Goal: Task Accomplishment & Management: Use online tool/utility

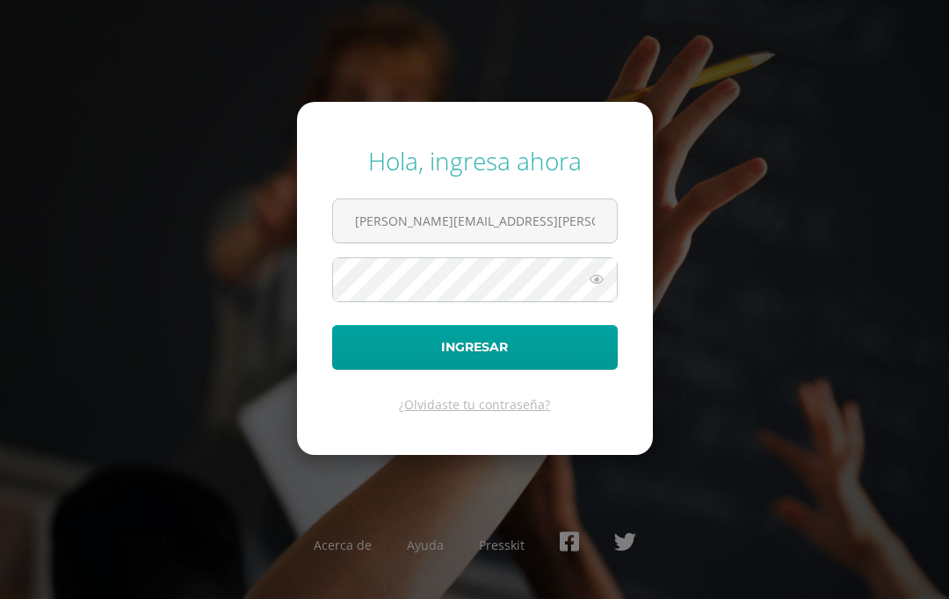
type input "[PERSON_NAME][EMAIL_ADDRESS][PERSON_NAME][DOMAIN_NAME]"
click at [475, 370] on button "Ingresar" at bounding box center [475, 347] width 286 height 45
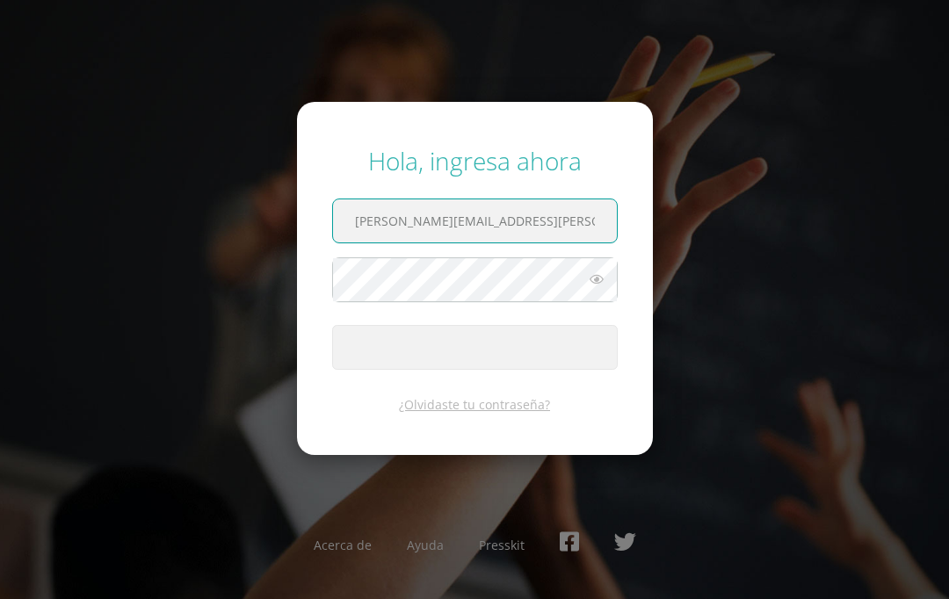
click at [475, 370] on button "Ingresar" at bounding box center [475, 347] width 286 height 45
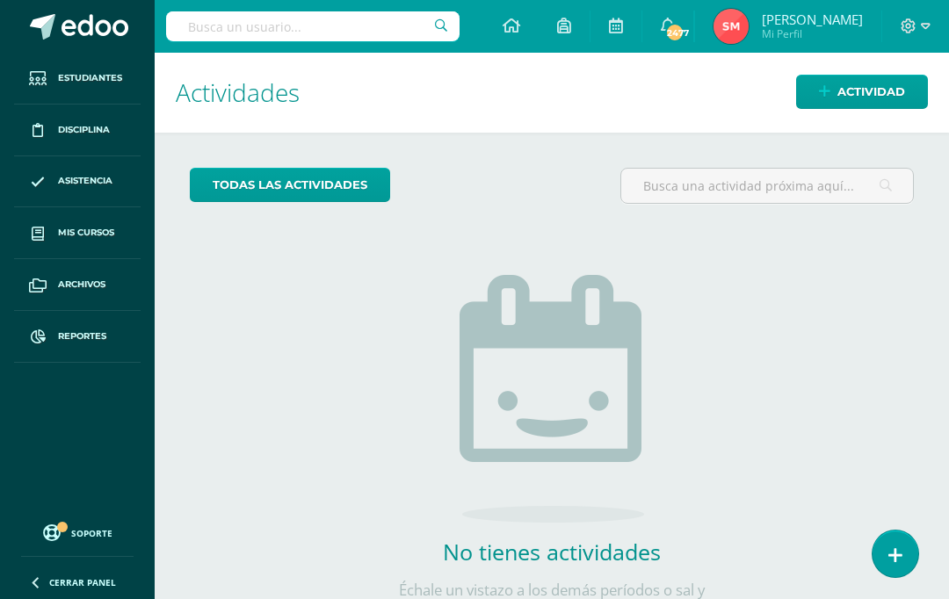
click at [83, 343] on span "Reportes" at bounding box center [82, 337] width 48 height 14
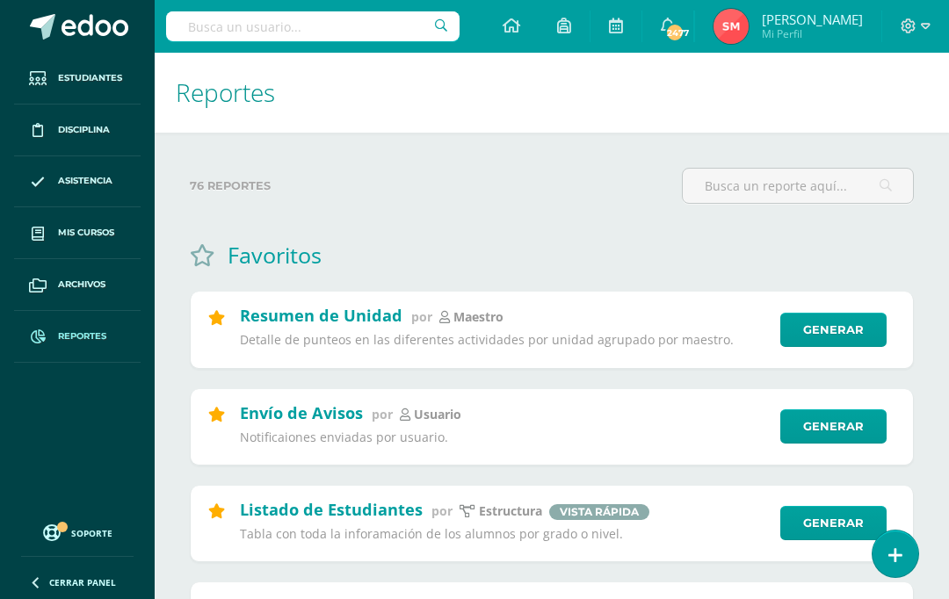
click at [773, 182] on input "text" at bounding box center [798, 186] width 230 height 34
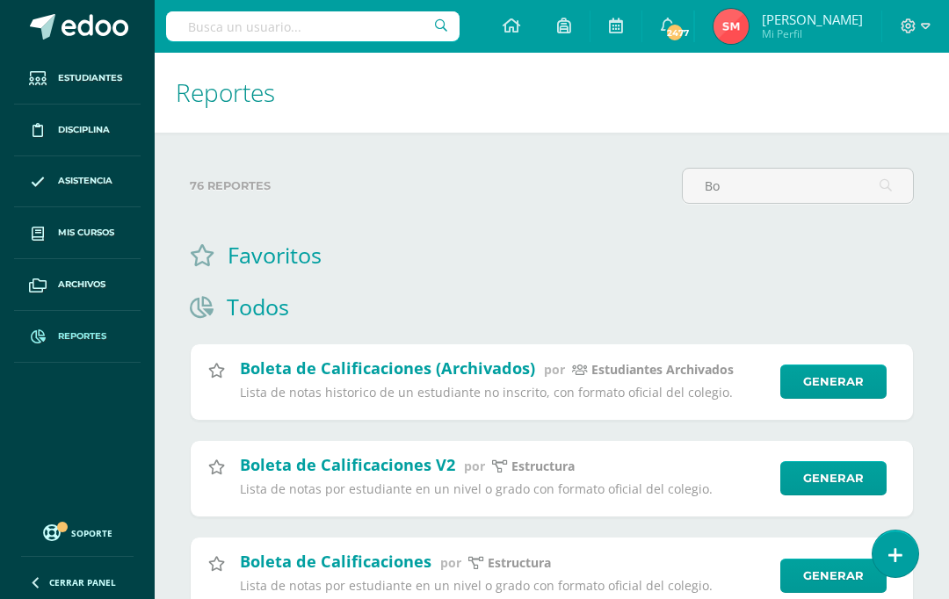
type input "B"
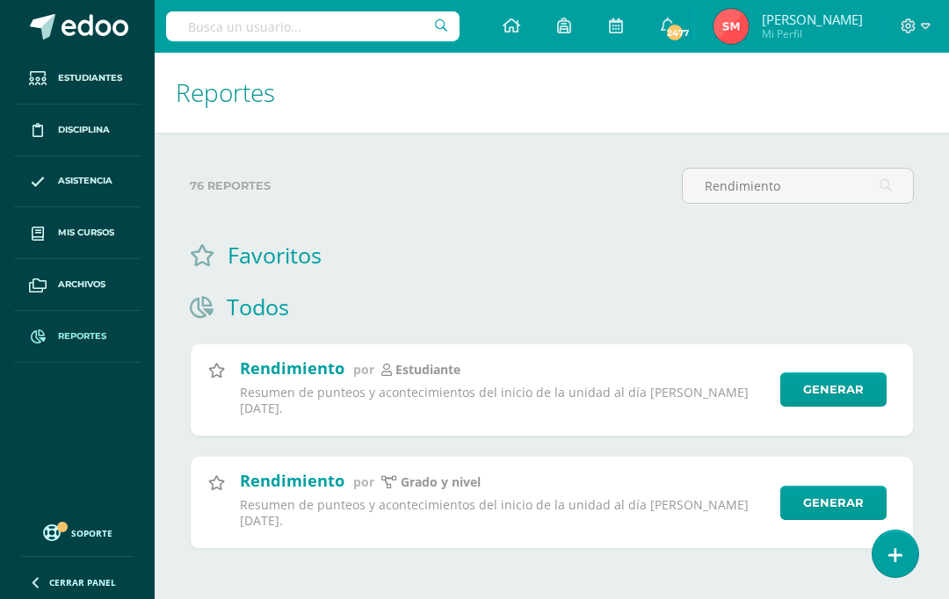
type input "Rendimiento"
click at [844, 385] on link "Generar" at bounding box center [834, 390] width 106 height 34
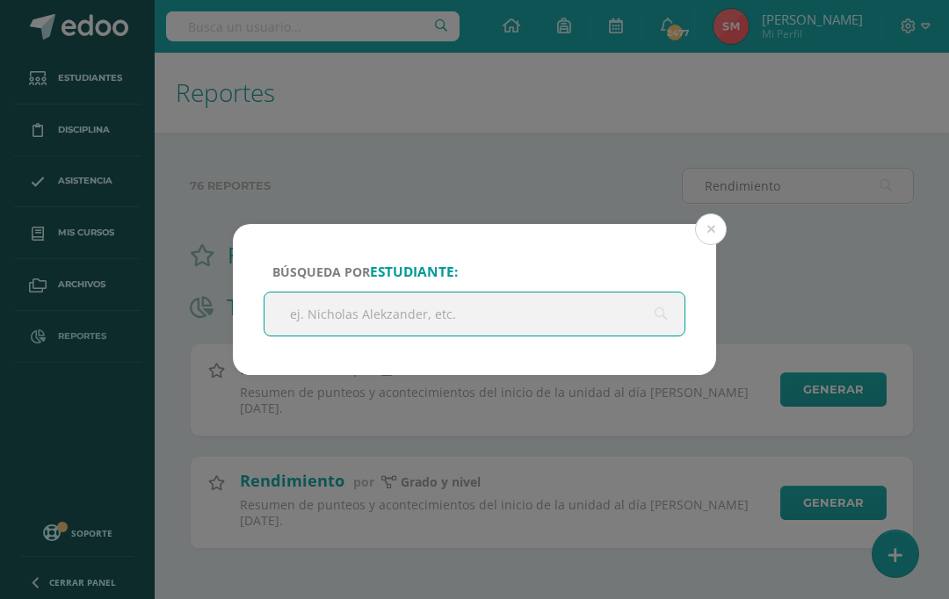
click at [573, 330] on input "text" at bounding box center [475, 314] width 420 height 43
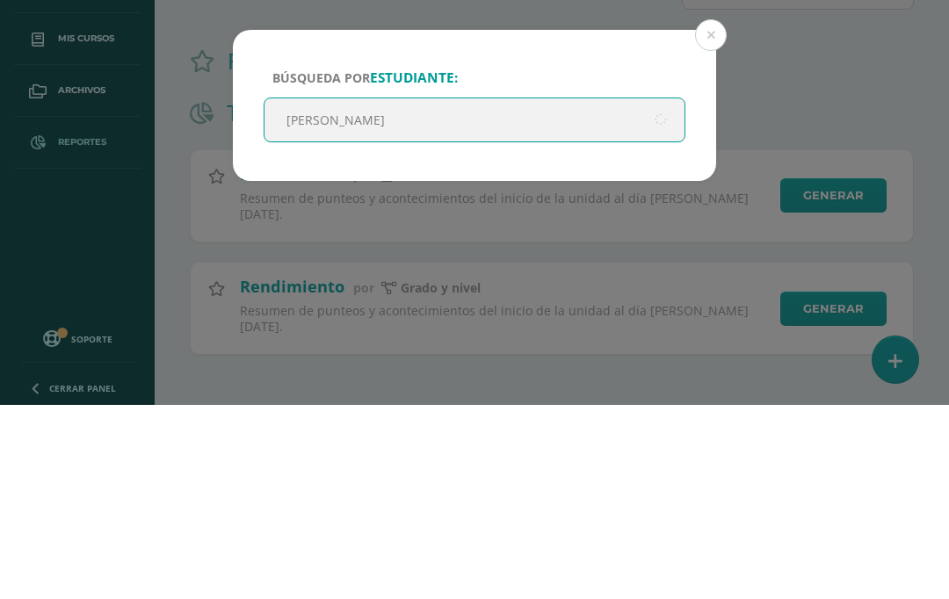
type input "Pedro jose"
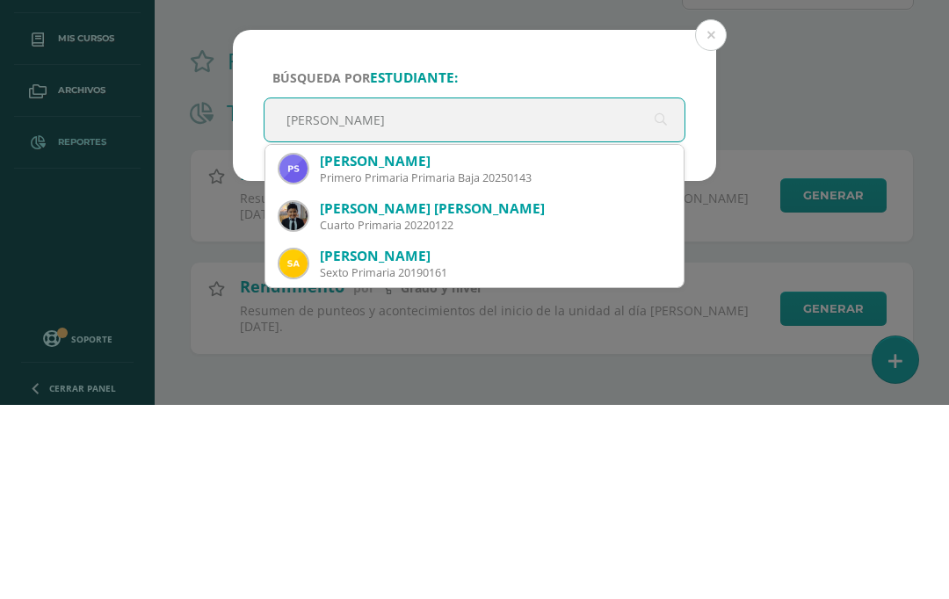
click at [565, 365] on div "Primero Primaria Primaria Baja 20250143" at bounding box center [495, 372] width 350 height 15
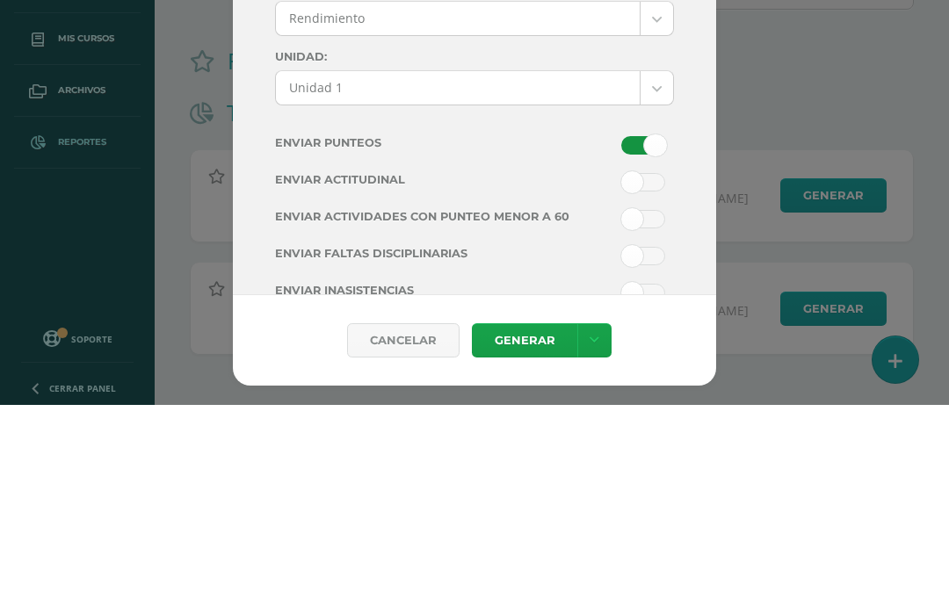
click at [667, 80] on body "Búsqueda por estudiante: Pedro José Serrano Longo Primero Primaria Primaria Baj…" at bounding box center [474, 302] width 949 height 605
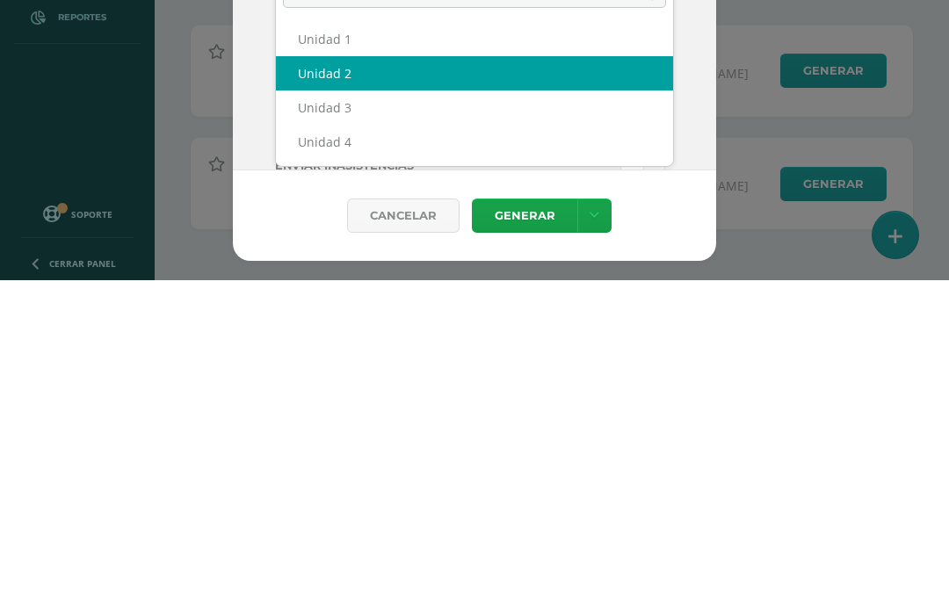
select select "Unidad 4"
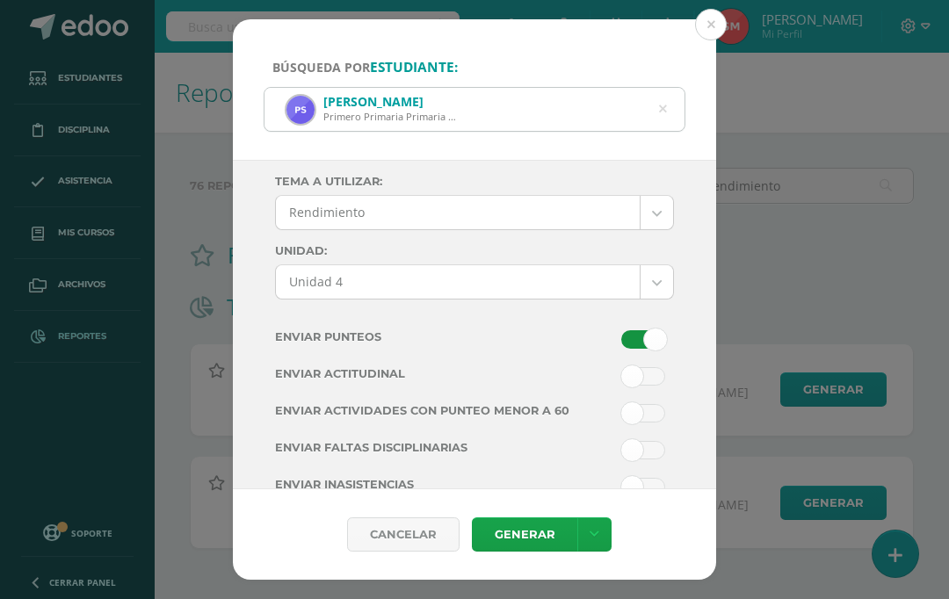
click at [531, 548] on link "Generar" at bounding box center [524, 535] width 105 height 34
click at [708, 16] on button at bounding box center [711, 25] width 32 height 32
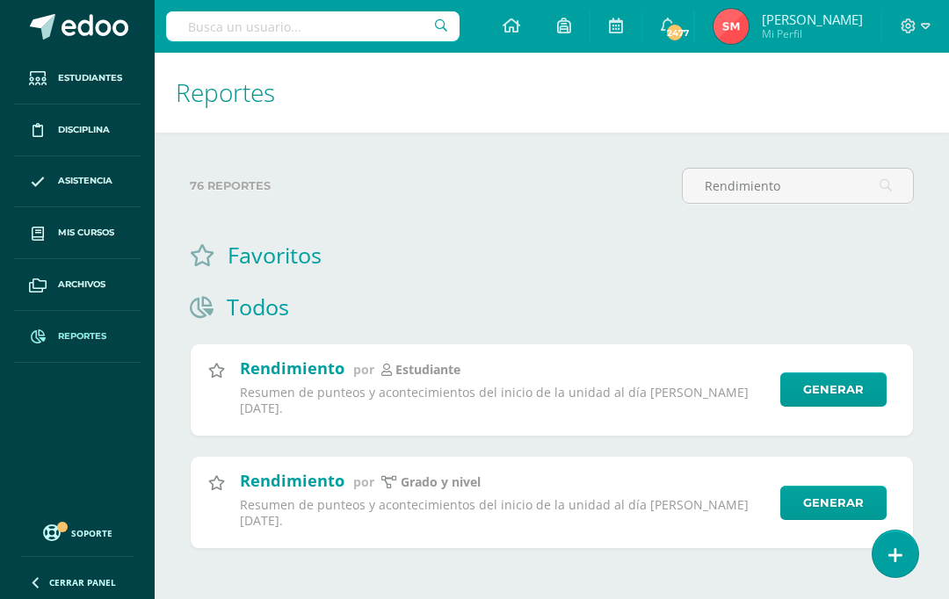
click at [808, 193] on input "Rendimiento" at bounding box center [798, 186] width 230 height 34
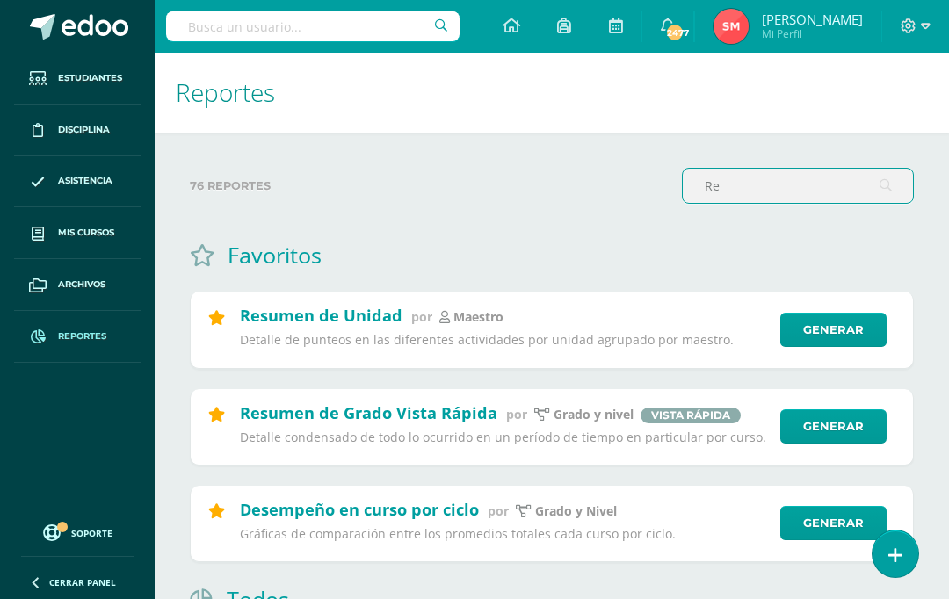
type input "R"
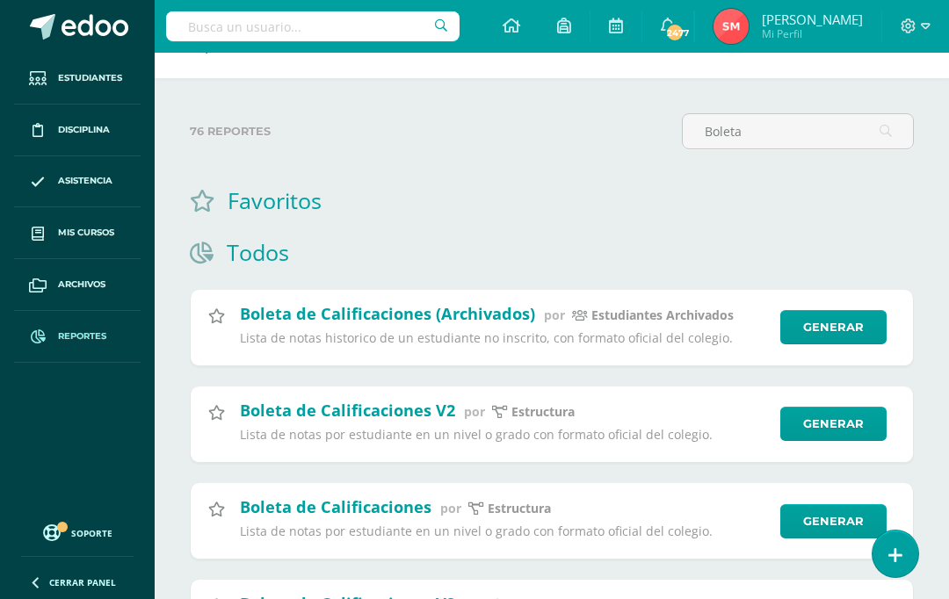
scroll to position [55, 0]
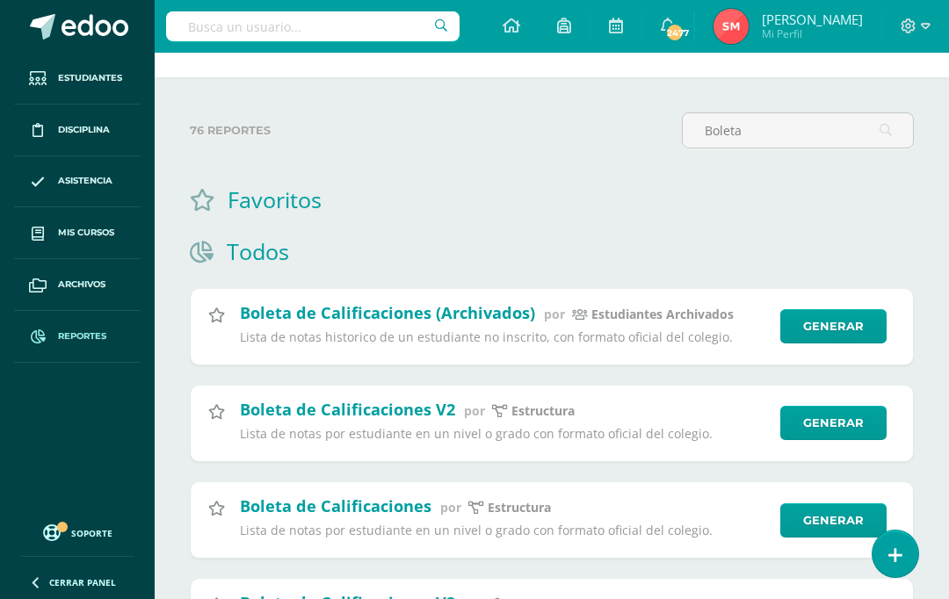
type input "Boleta"
click at [849, 429] on link "Generar" at bounding box center [834, 423] width 106 height 34
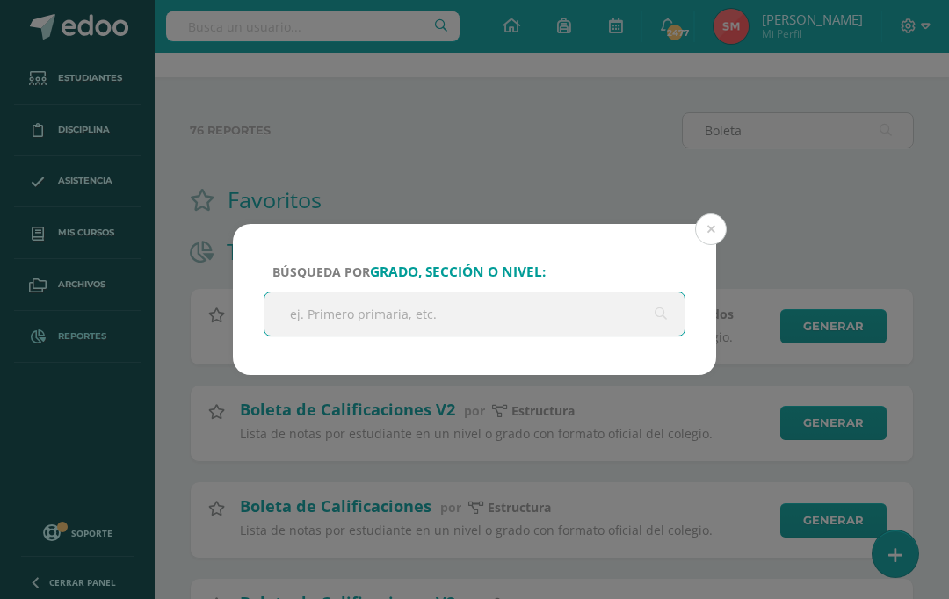
click at [539, 336] on input "text" at bounding box center [475, 314] width 420 height 43
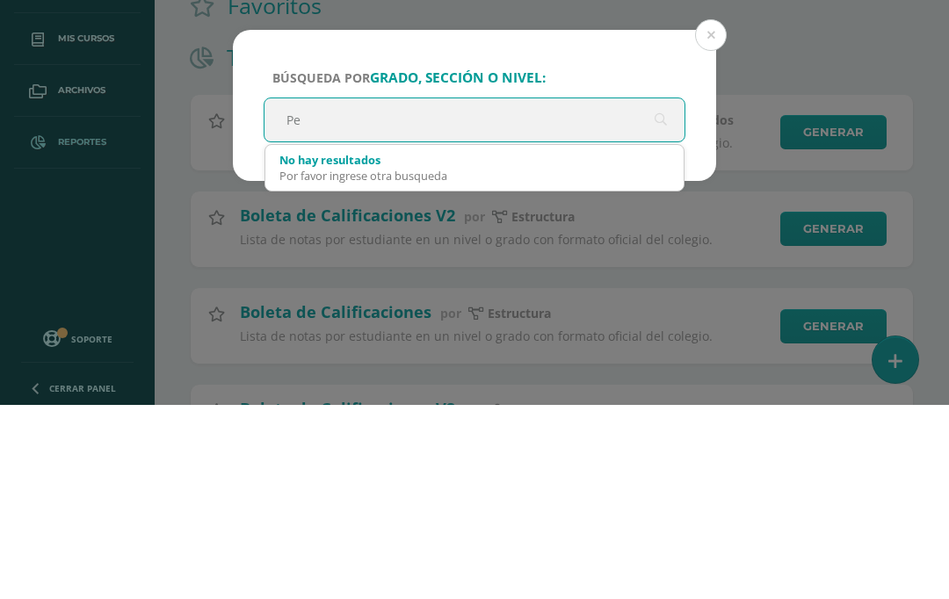
type input "P"
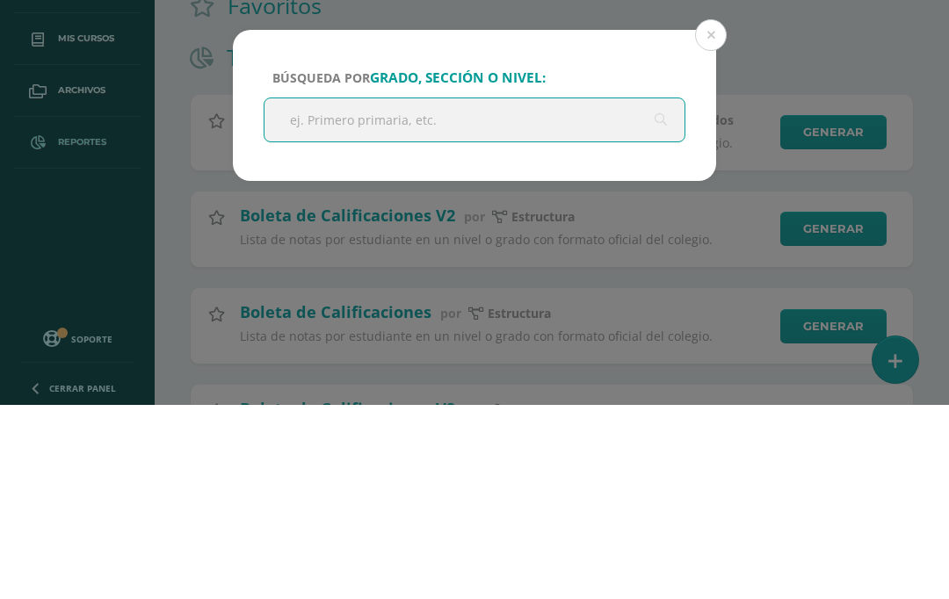
click at [708, 214] on button at bounding box center [711, 230] width 32 height 32
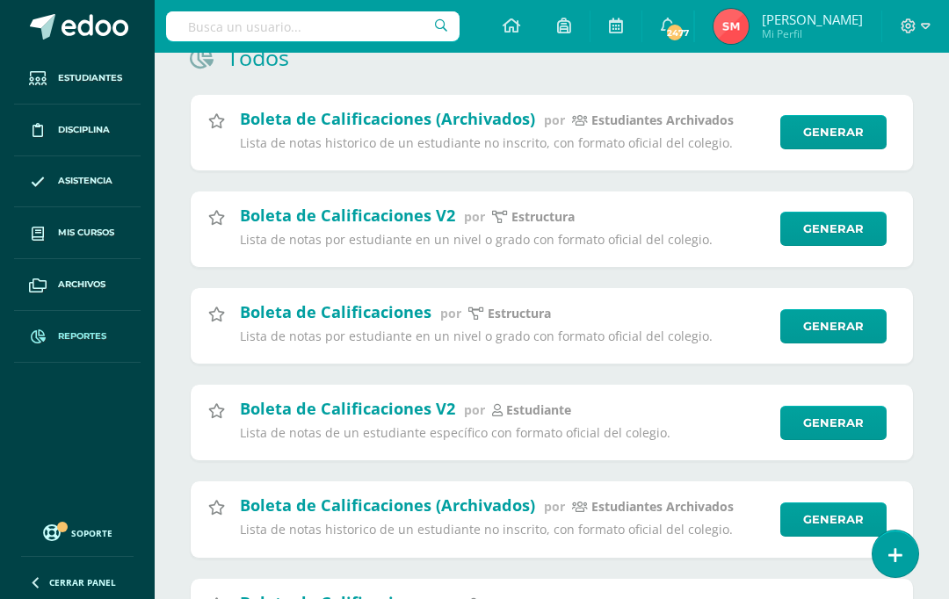
click at [832, 431] on link "Generar" at bounding box center [834, 423] width 106 height 34
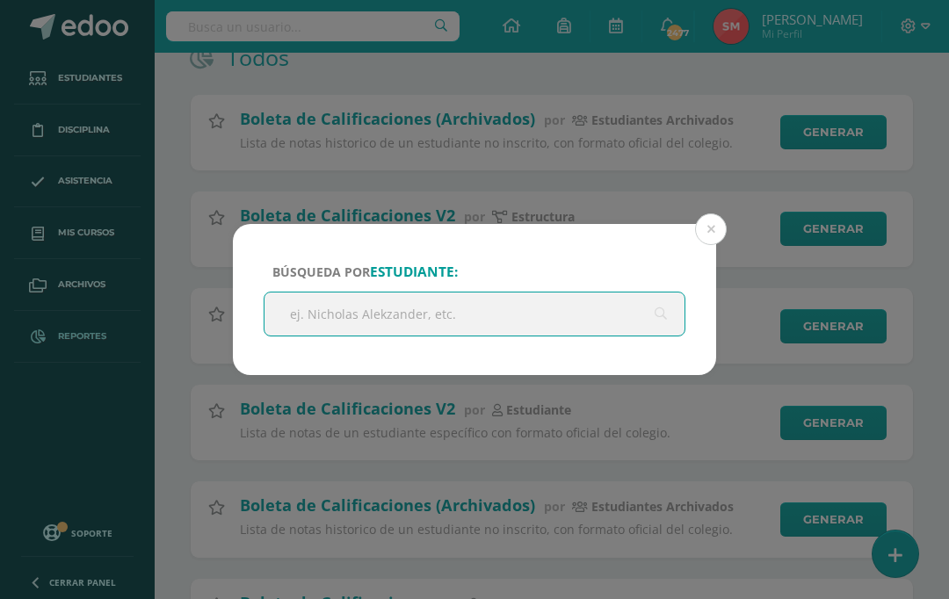
click at [550, 336] on input "text" at bounding box center [475, 314] width 420 height 43
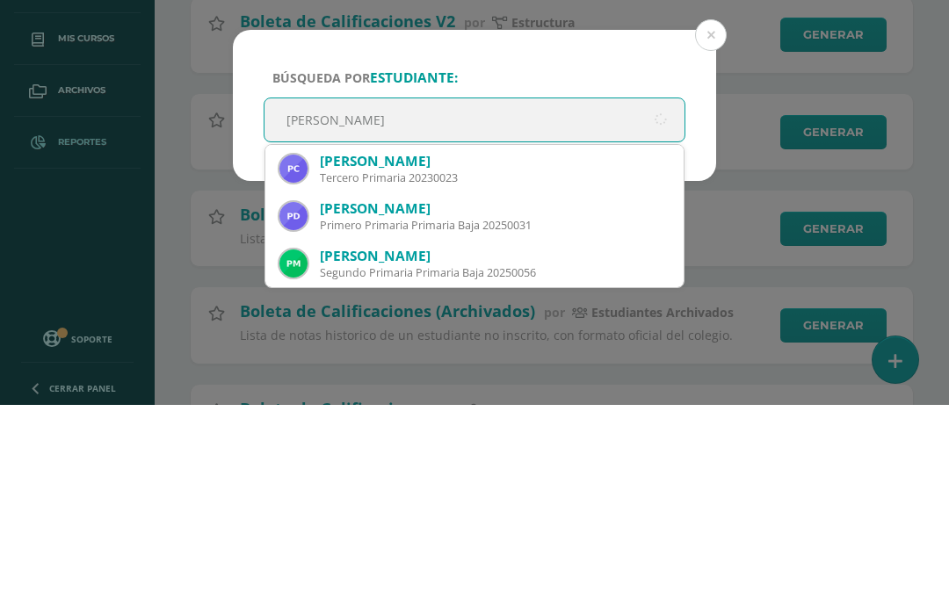
type input "Pedro jose"
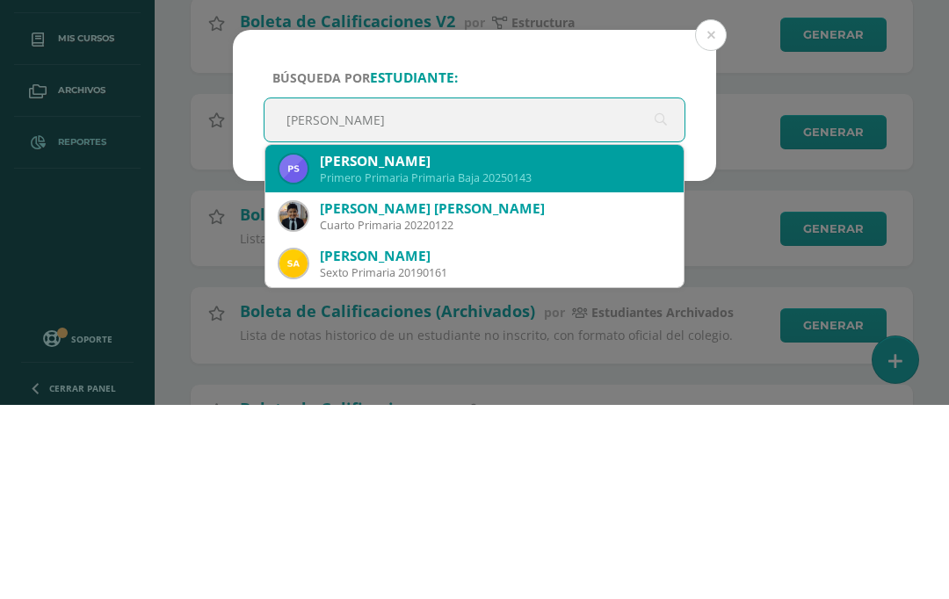
click at [525, 365] on div "Primero Primaria Primaria Baja 20250143" at bounding box center [495, 372] width 350 height 15
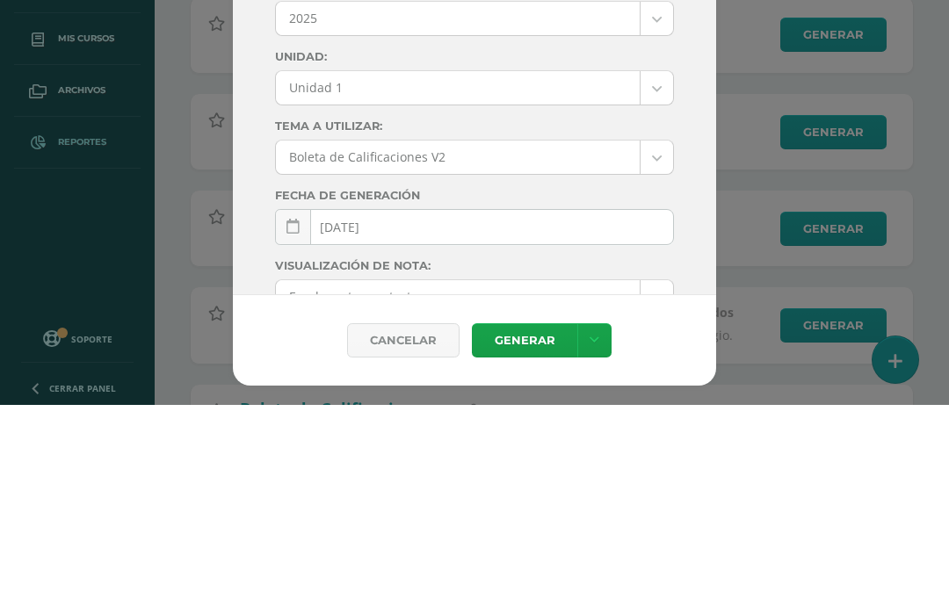
click at [653, 84] on body "Búsqueda por estudiante: Pedro José Serrano Longo Primero Primaria Primaria Baj…" at bounding box center [474, 230] width 949 height 961
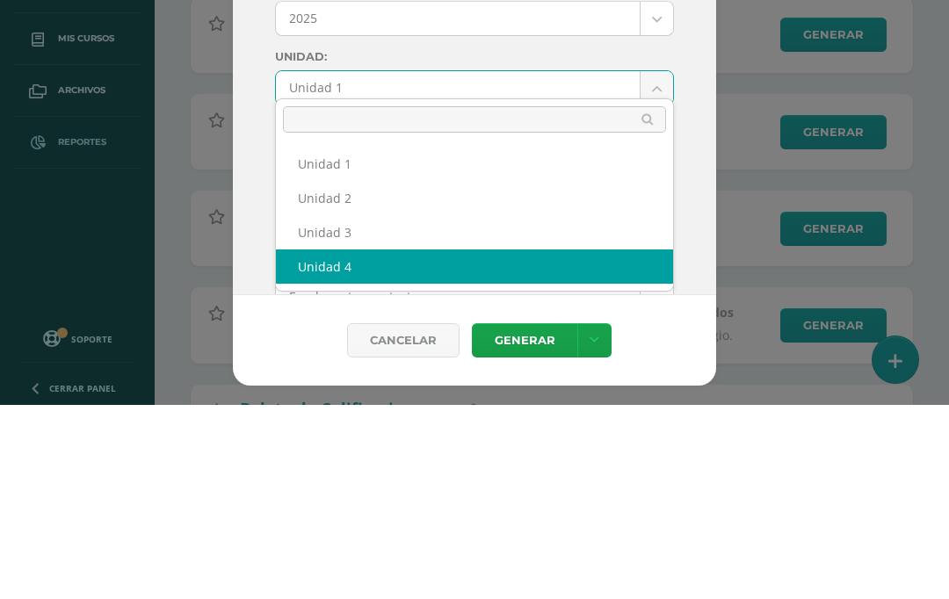
select select "Unidad 4"
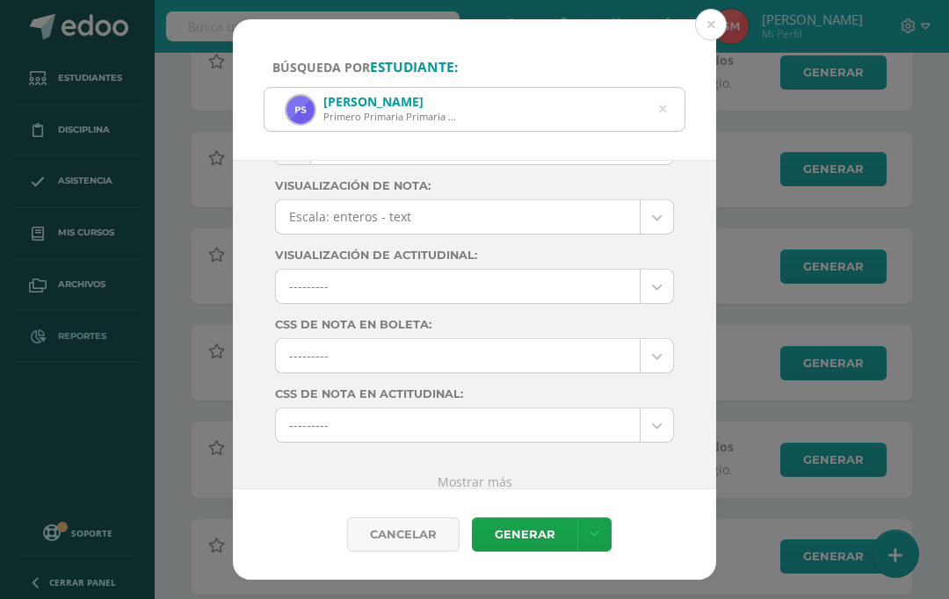
scroll to position [0, 0]
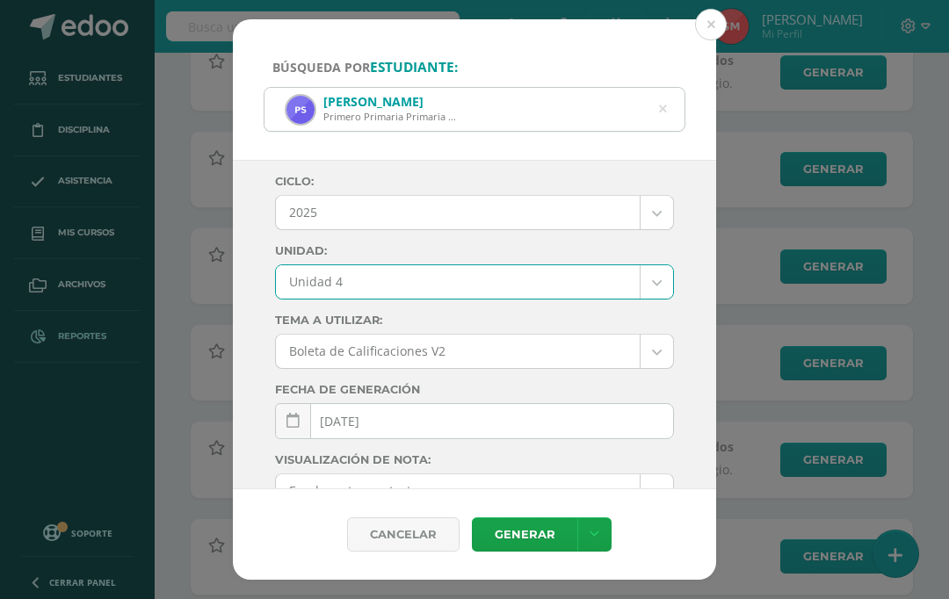
click at [533, 552] on link "Generar" at bounding box center [524, 535] width 105 height 34
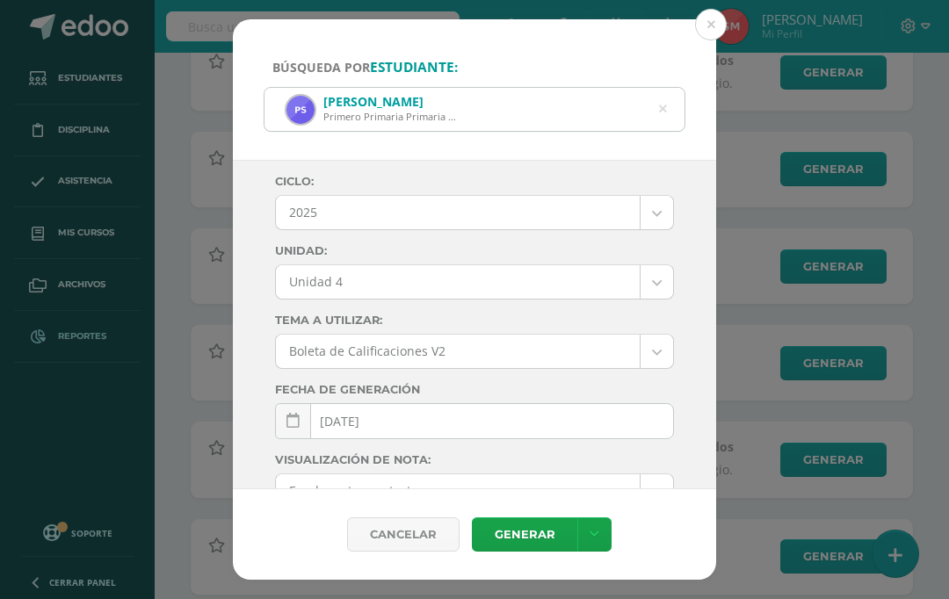
scroll to position [373, 0]
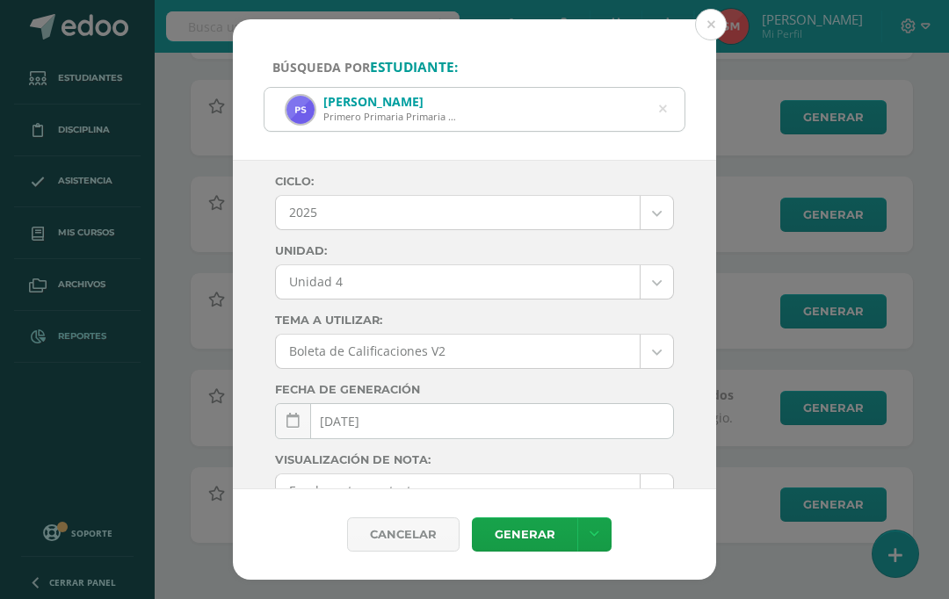
click at [715, 9] on button at bounding box center [711, 25] width 32 height 32
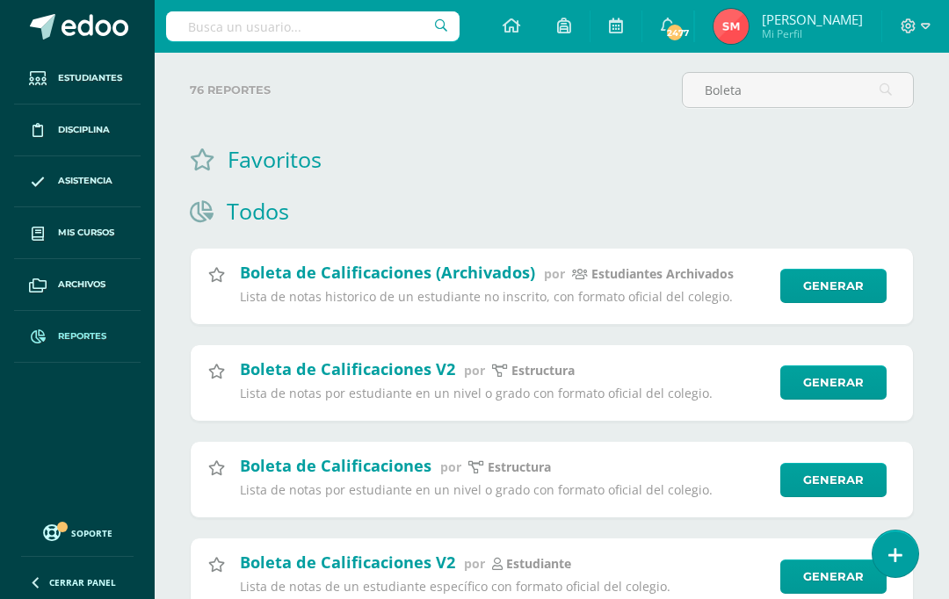
scroll to position [0, 0]
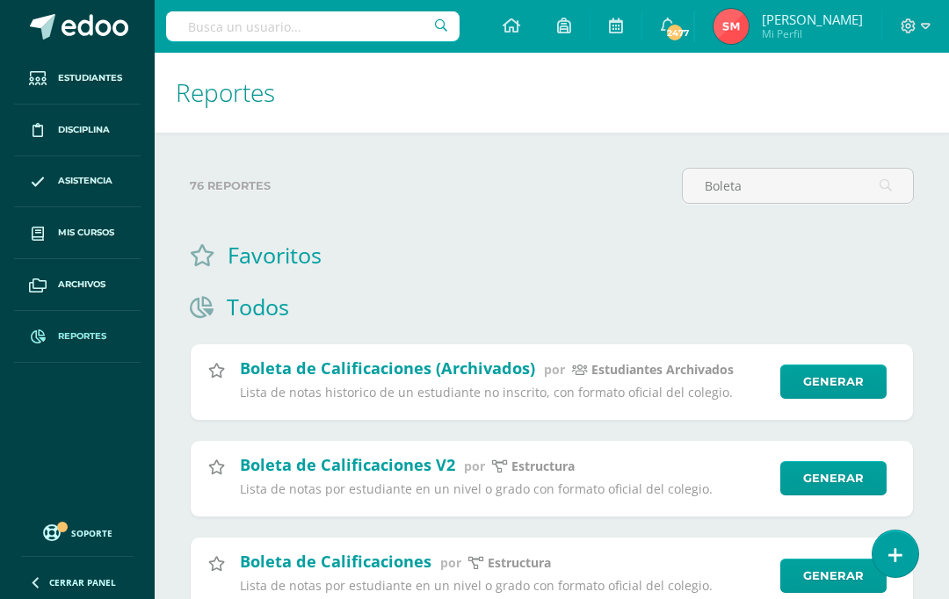
click at [776, 186] on input "Boleta" at bounding box center [798, 186] width 230 height 34
type input "B"
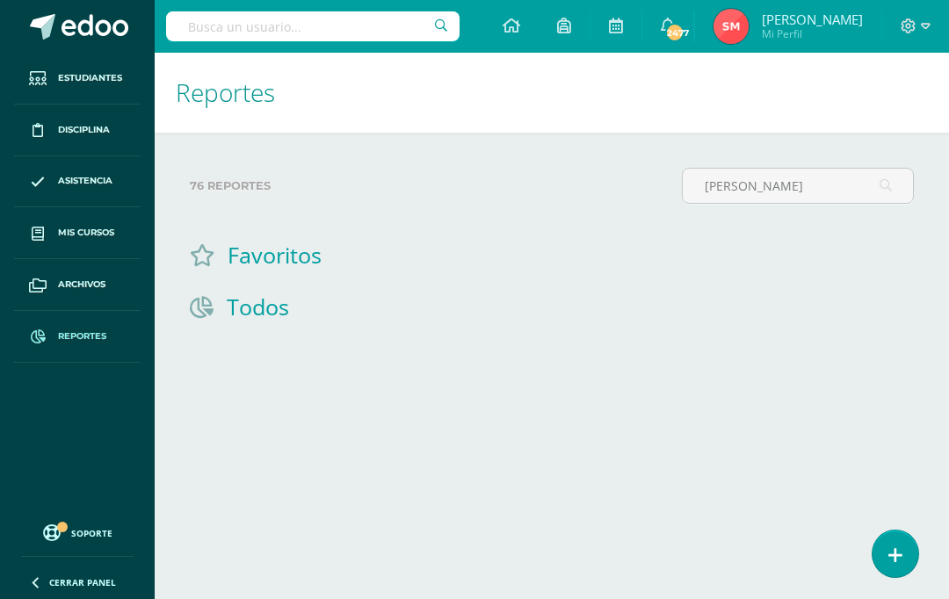
click at [795, 183] on input "Ethan" at bounding box center [798, 186] width 230 height 34
type input "E"
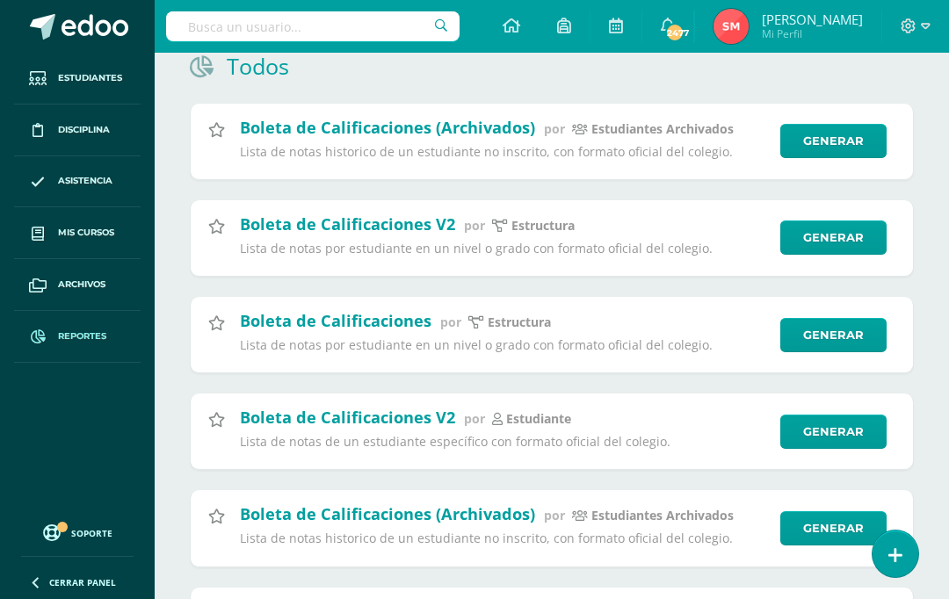
scroll to position [246, 0]
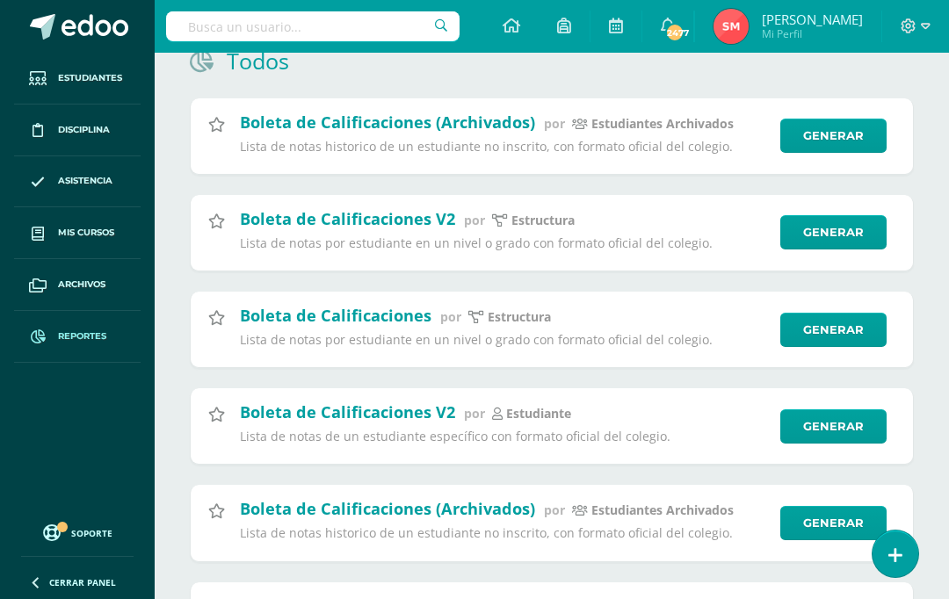
type input "Boleta"
click at [844, 432] on link "Generar" at bounding box center [834, 427] width 106 height 34
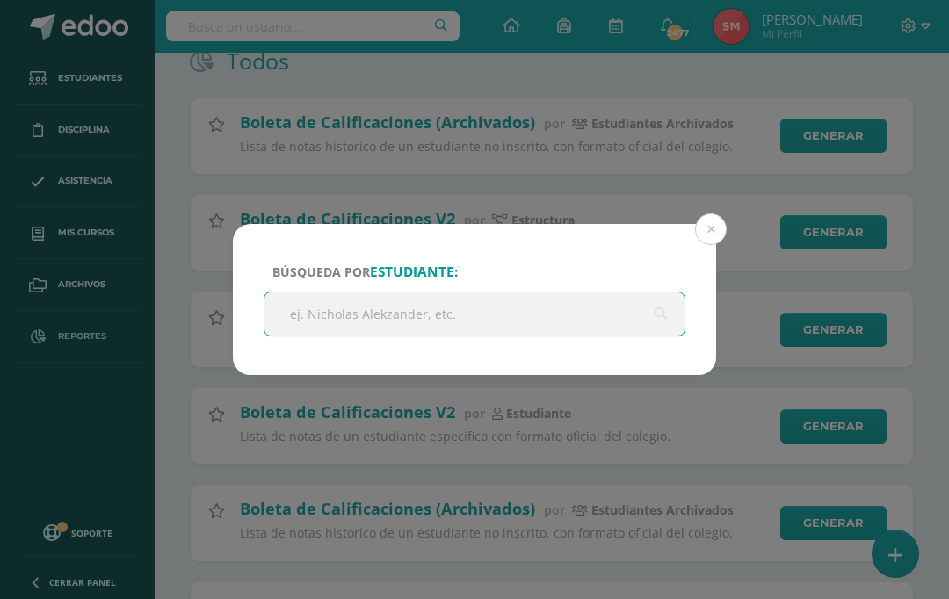
click at [550, 336] on input "text" at bounding box center [475, 314] width 420 height 43
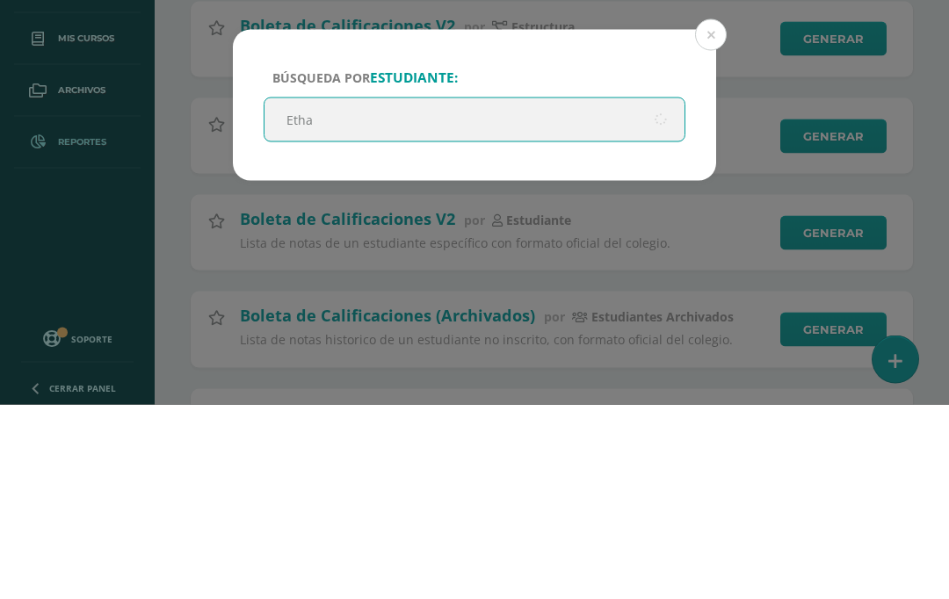
type input "Ethan"
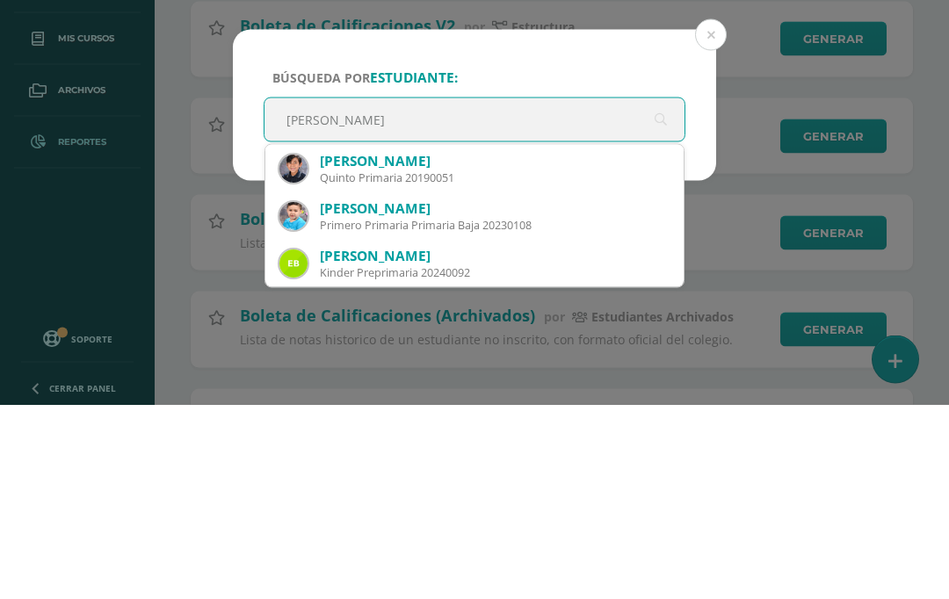
scroll to position [97, 0]
click at [567, 412] on div "Primero Primaria Primaria Baja 20230108" at bounding box center [495, 419] width 350 height 15
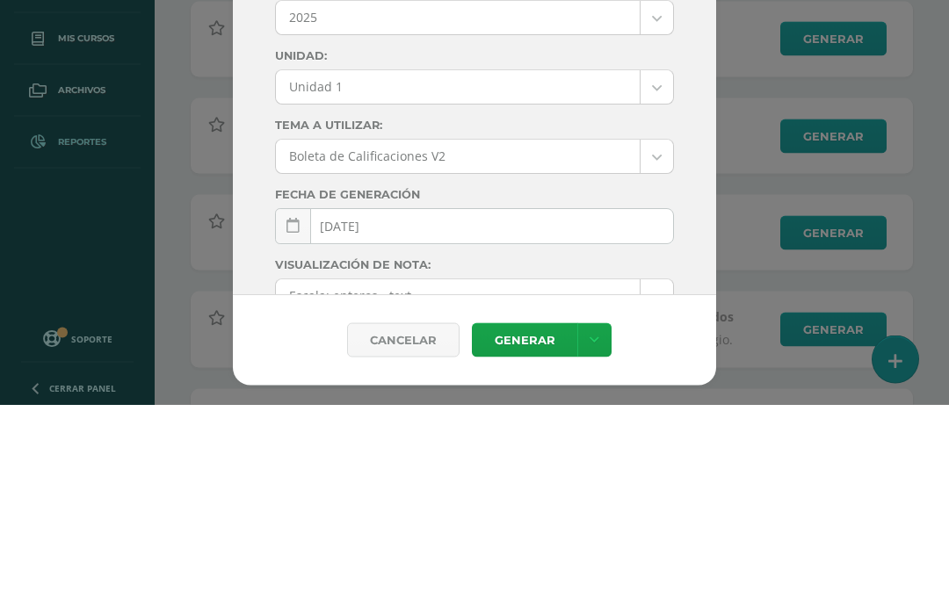
scroll to position [309, 0]
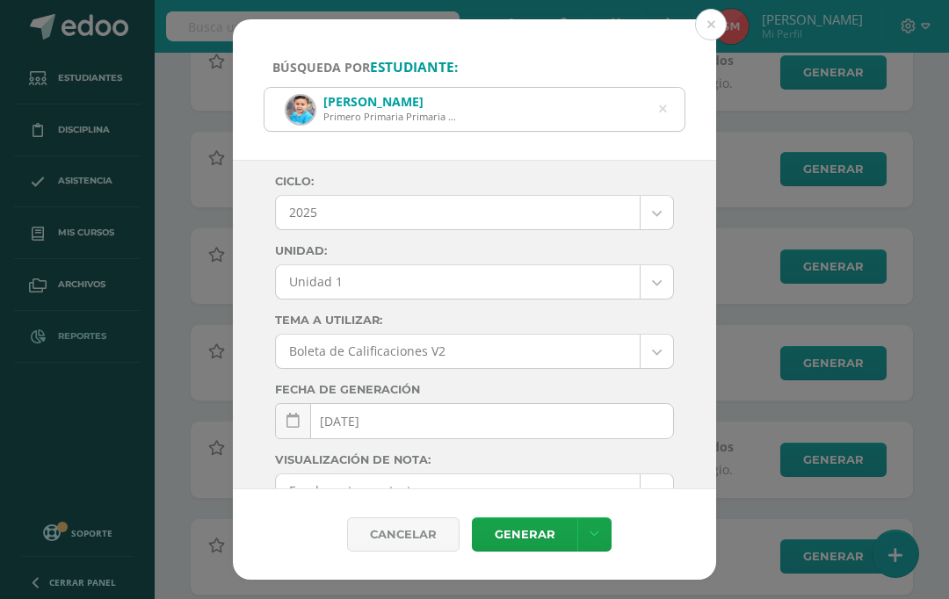
click at [663, 303] on body "Búsqueda por estudiante: Ethan Estuardo Monterroso Monterroso Primero Primaria …" at bounding box center [474, 171] width 949 height 961
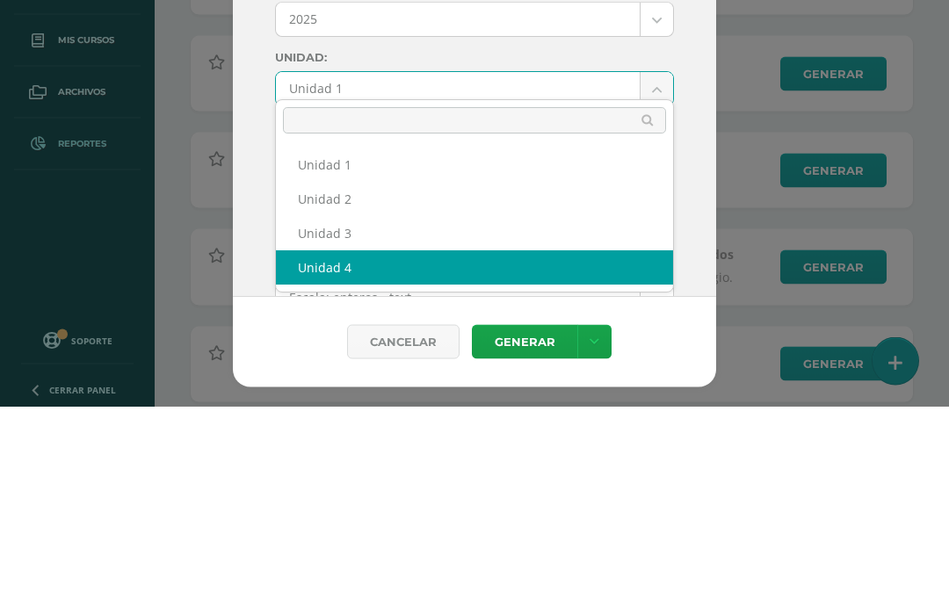
select select "Unidad 4"
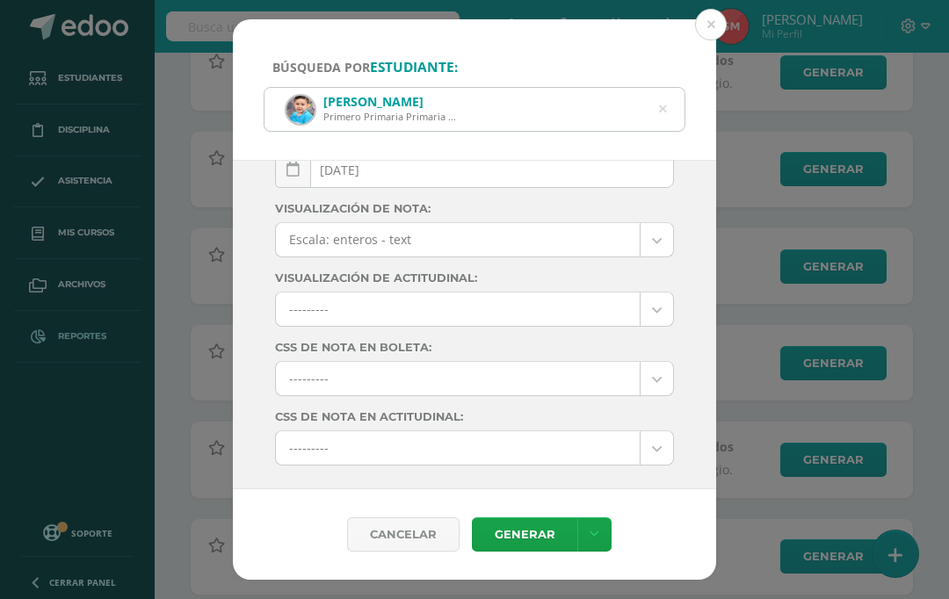
scroll to position [0, 0]
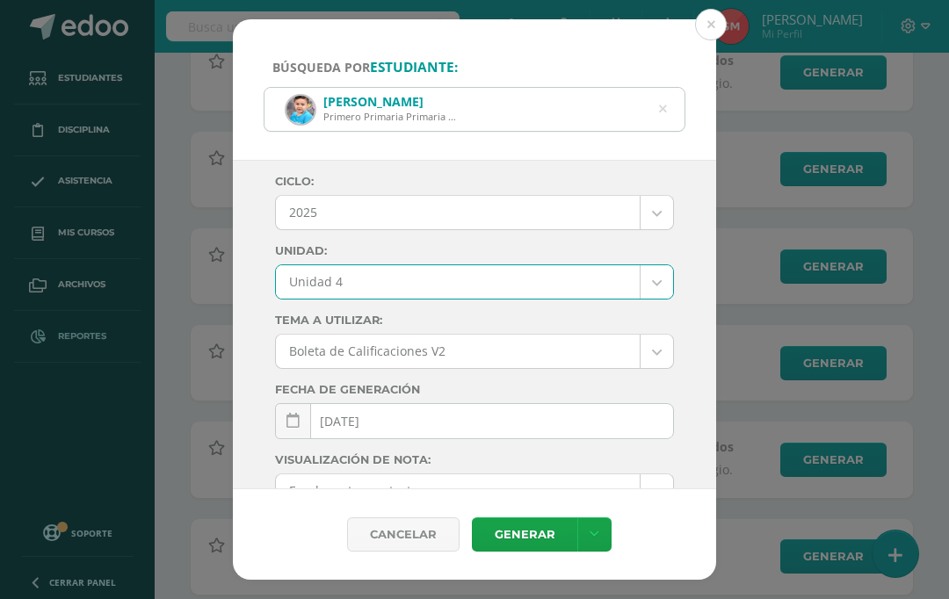
click at [539, 552] on link "Generar" at bounding box center [524, 535] width 105 height 34
